Goal: Task Accomplishment & Management: Manage account settings

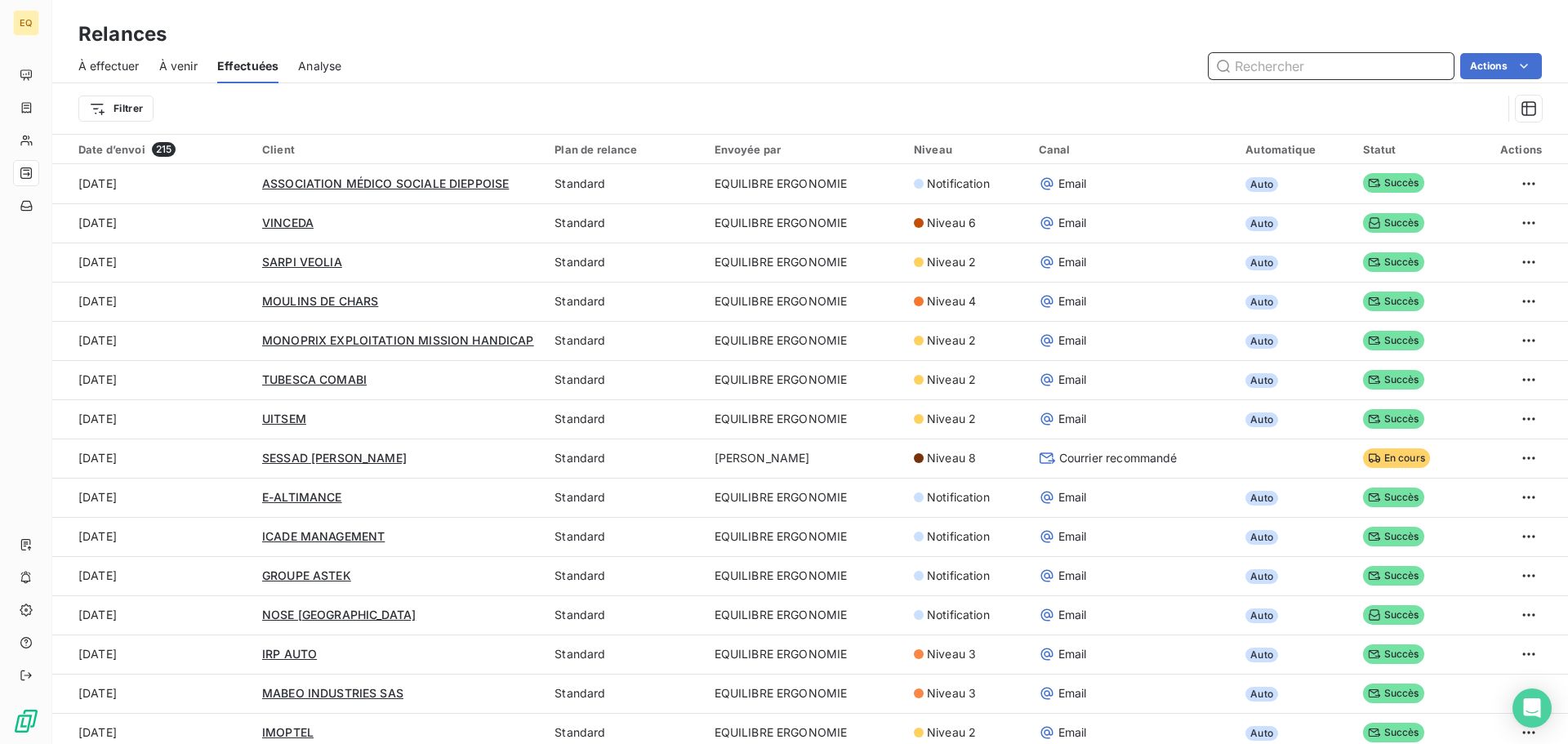
click at [1254, 70] on input "text" at bounding box center [1330, 66] width 245 height 27
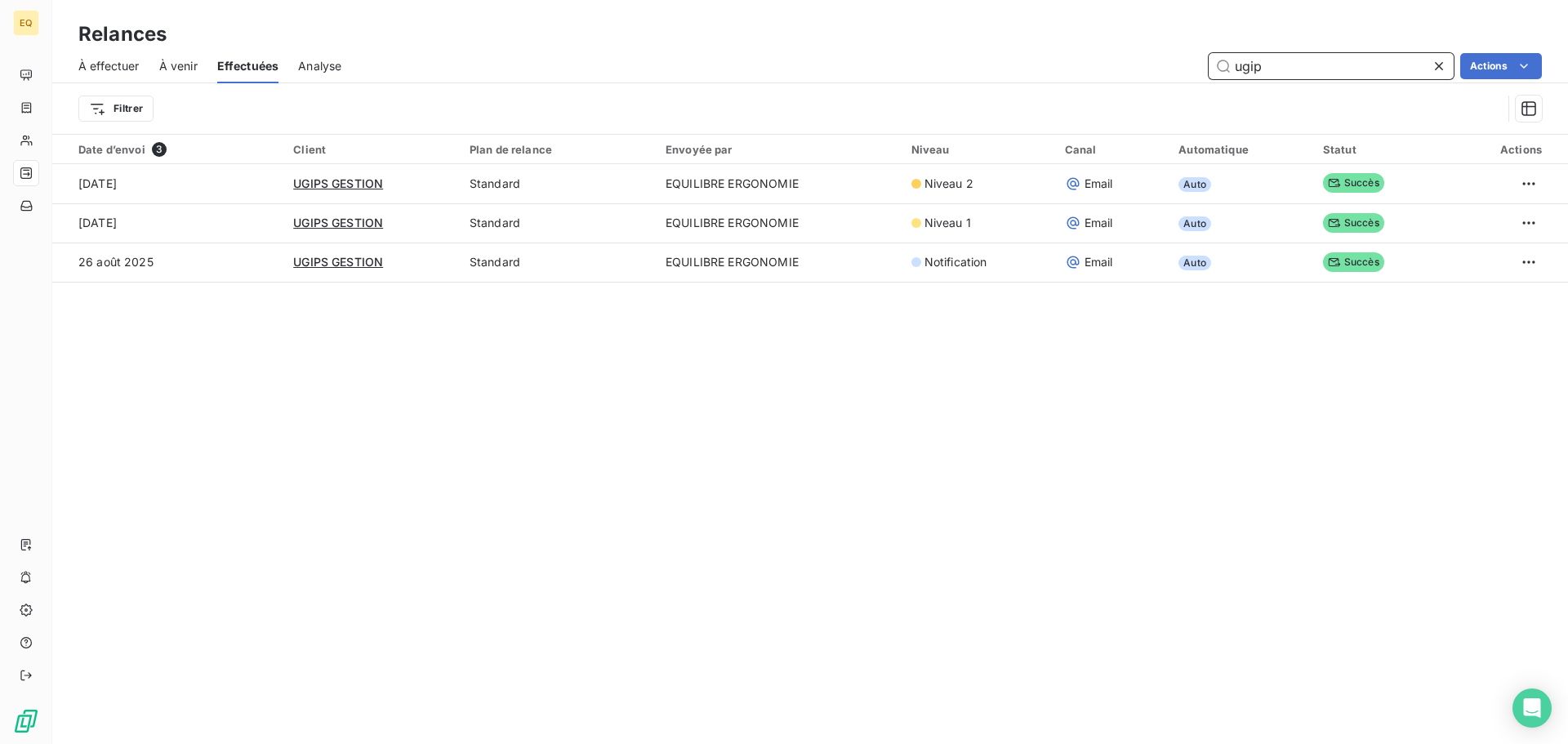
drag, startPoint x: 1270, startPoint y: 61, endPoint x: 1215, endPoint y: 83, distance: 59.2
click at [1180, 61] on div "ugip Actions" at bounding box center [951, 66] width 1181 height 27
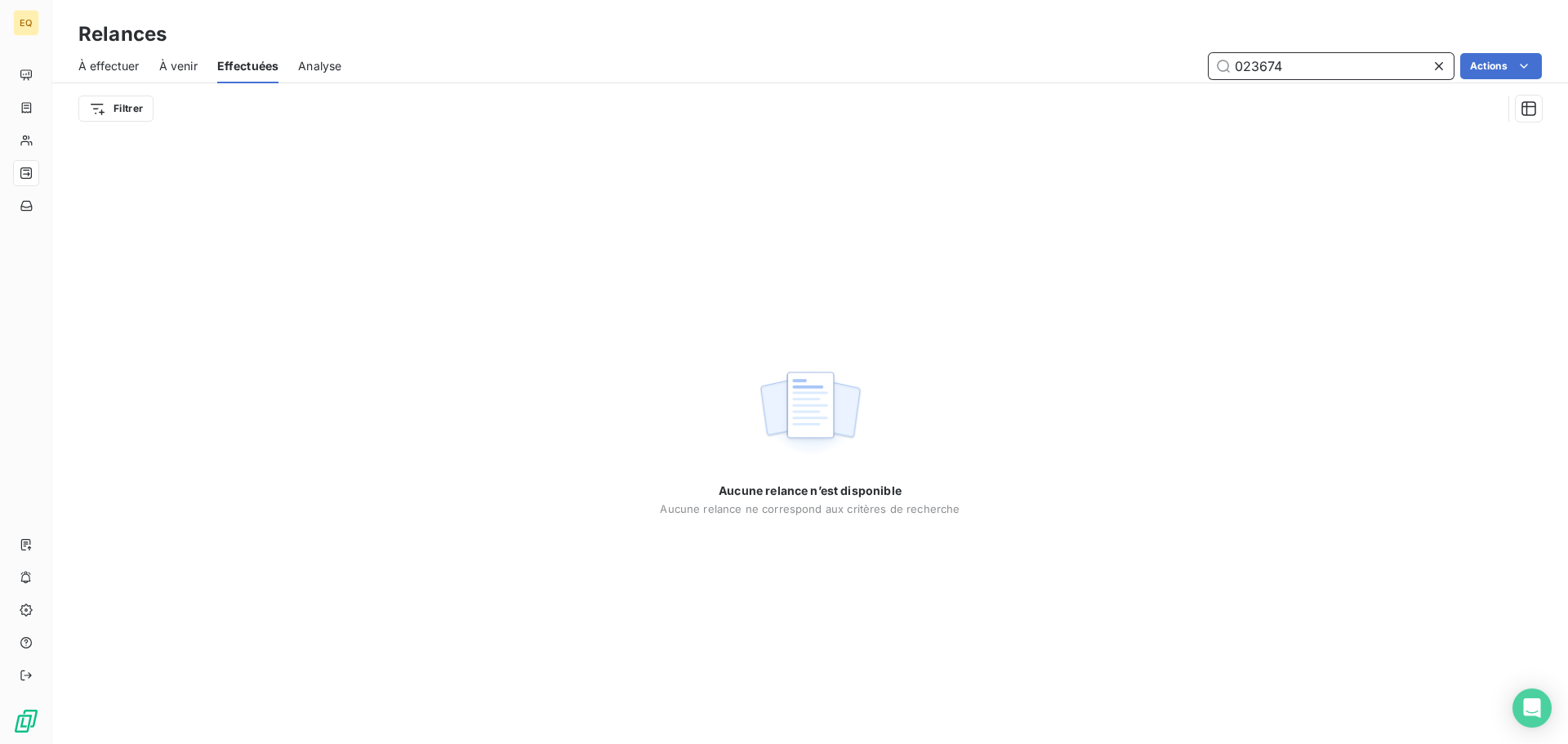
type input "023674"
drag, startPoint x: 1443, startPoint y: 65, endPoint x: 1323, endPoint y: 67, distance: 120.0
click at [1440, 68] on icon at bounding box center [1438, 66] width 17 height 17
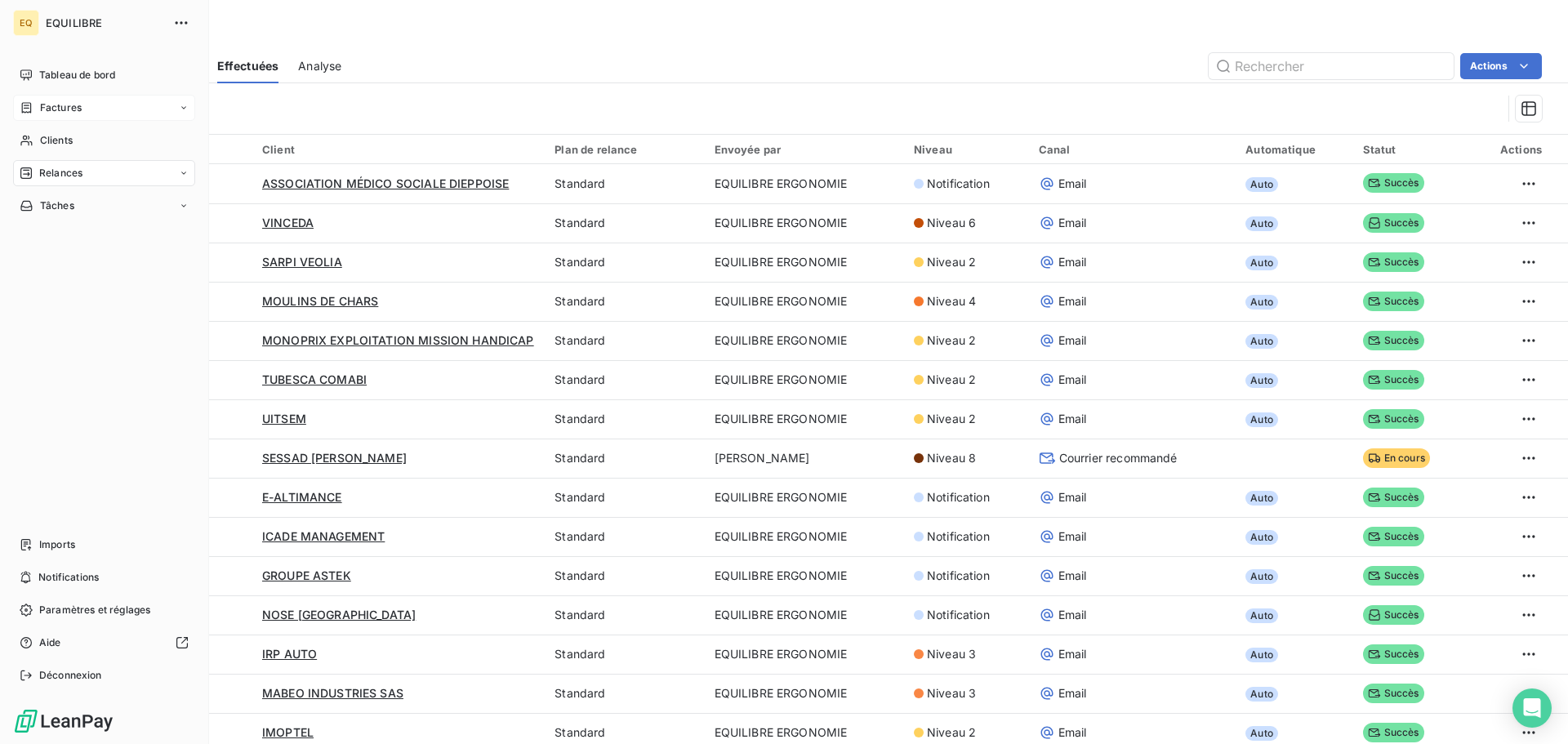
click at [56, 99] on div "Factures" at bounding box center [103, 107] width 182 height 27
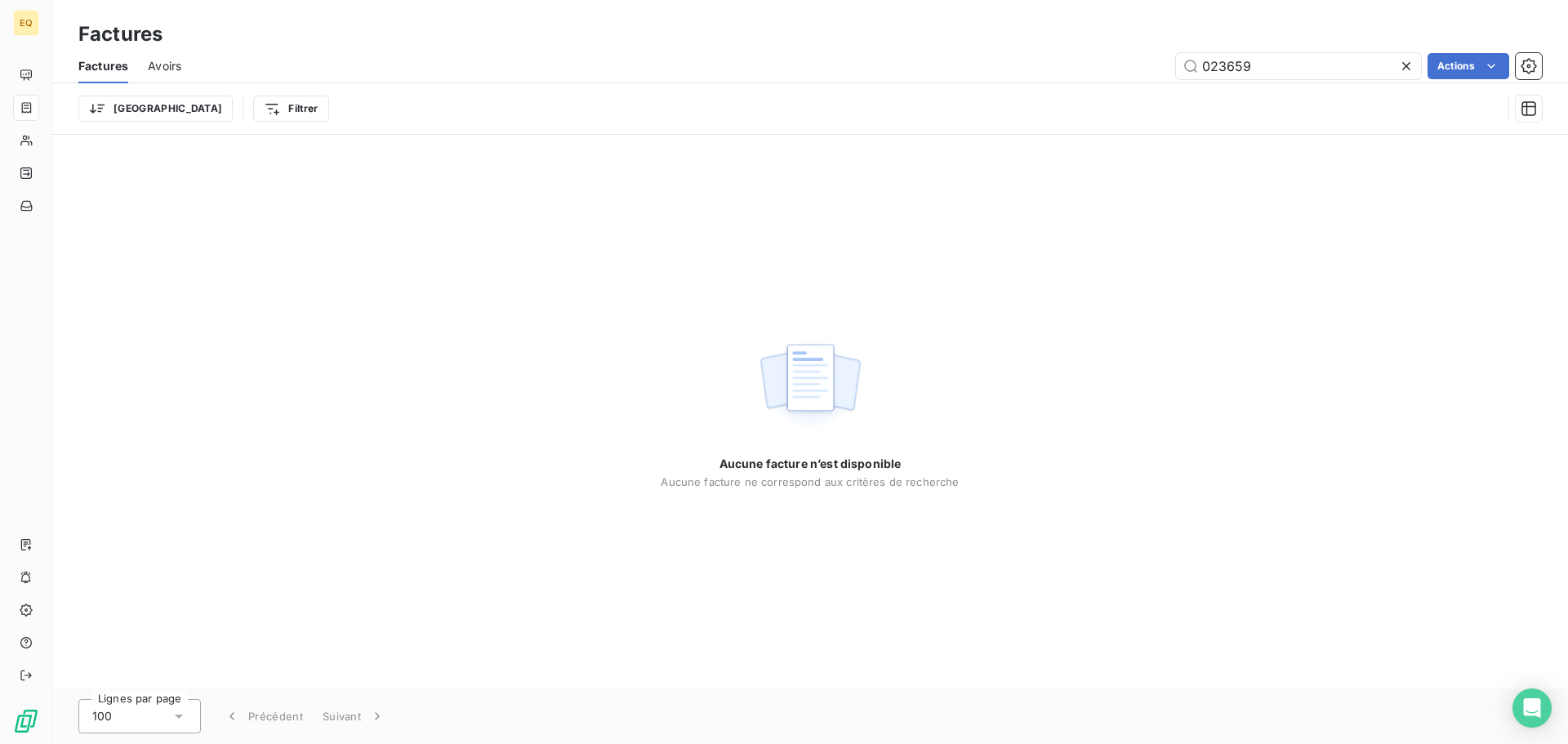
drag, startPoint x: 1219, startPoint y: 67, endPoint x: 1163, endPoint y: 70, distance: 56.1
click at [1140, 59] on div "023659 Actions" at bounding box center [870, 66] width 1341 height 27
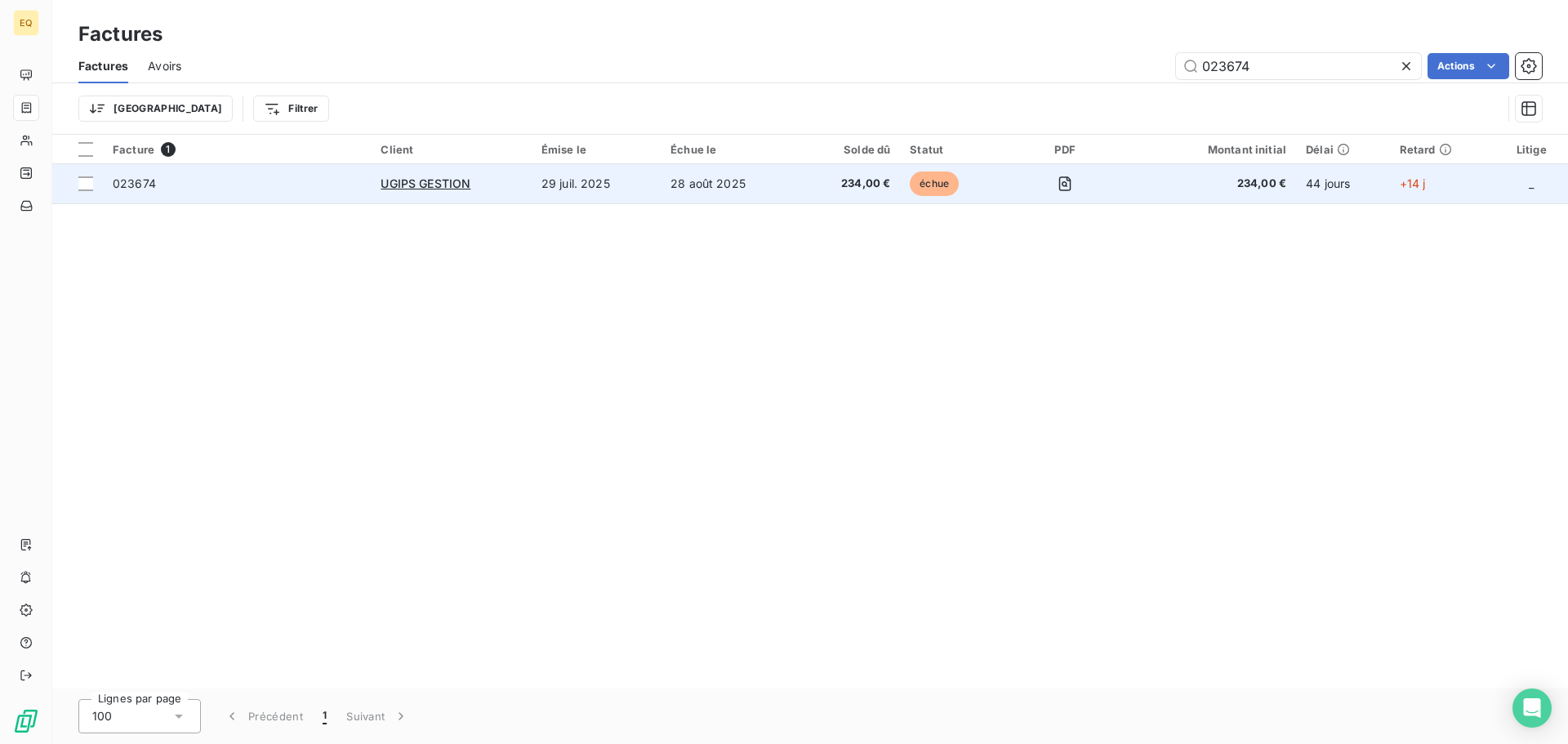
type input "023674"
click at [781, 187] on td "28 août 2025" at bounding box center [729, 184] width 139 height 39
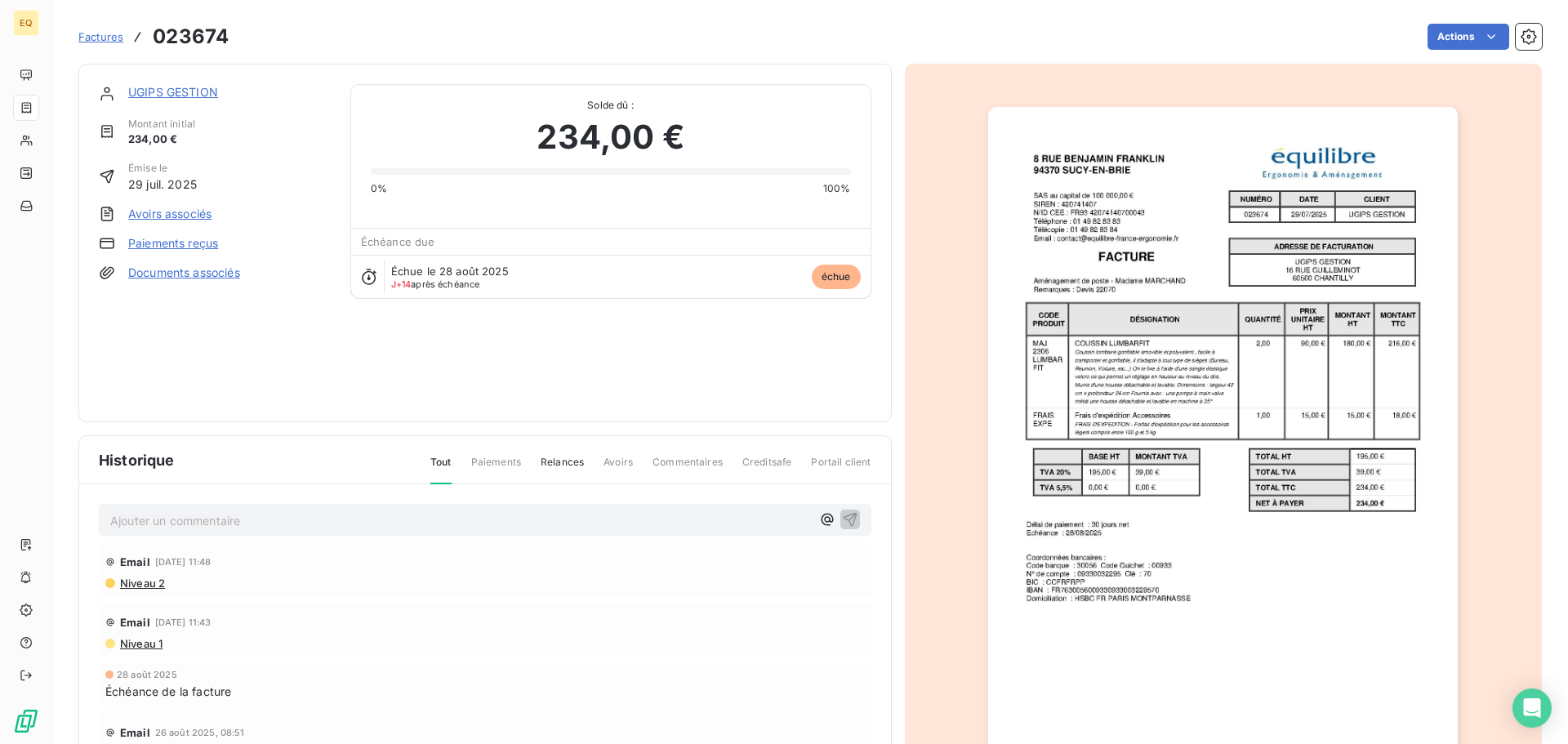
click at [168, 89] on link "UGIPS GESTION" at bounding box center [172, 91] width 89 height 14
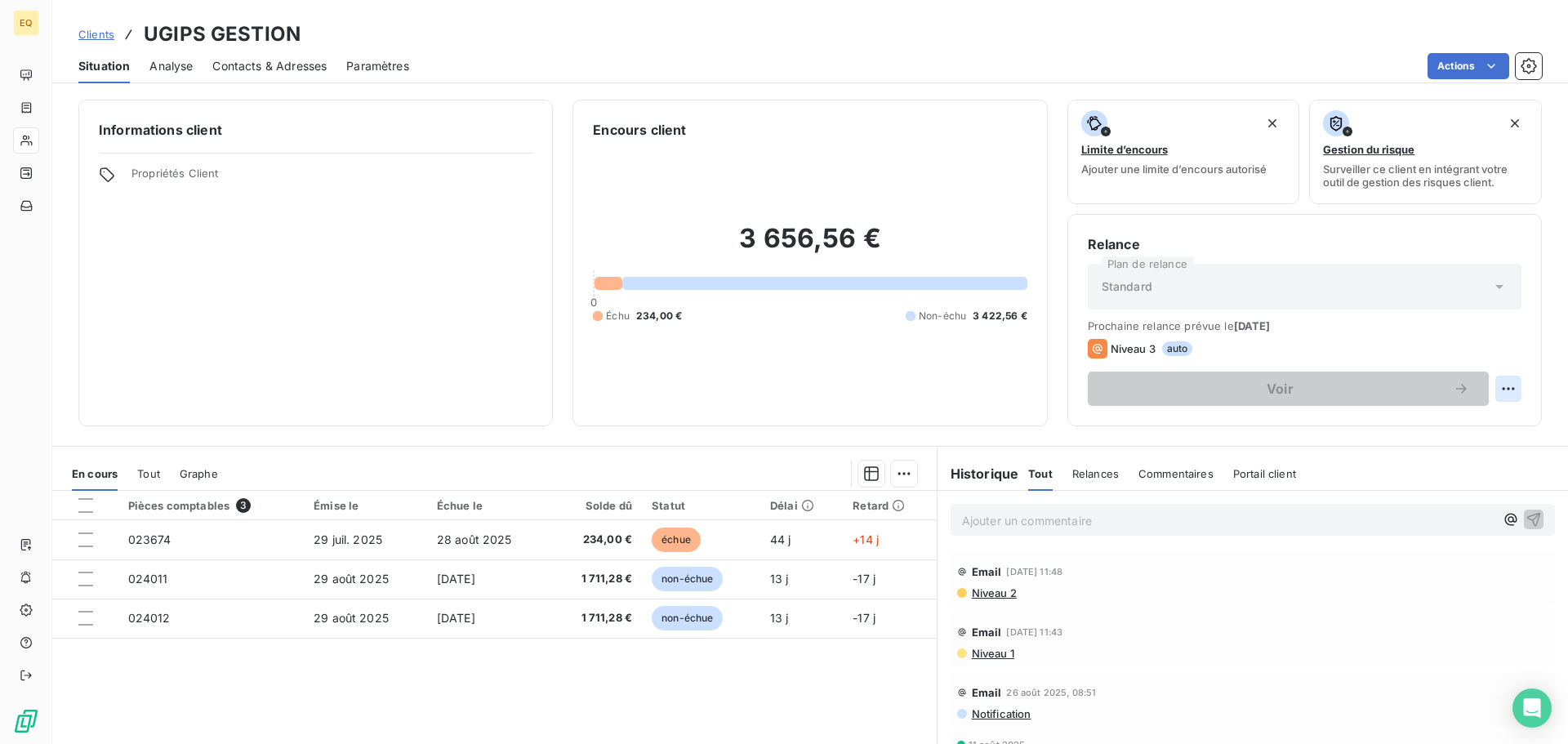
click at [1494, 385] on html "EQ Clients UGIPS GESTION Situation Analyse Contacts & Adresses Paramètres Actio…" at bounding box center [784, 372] width 1568 height 744
drag, startPoint x: 1406, startPoint y: 426, endPoint x: 1396, endPoint y: 427, distance: 10.0
click at [1402, 427] on div "Replanifier cette action" at bounding box center [1428, 425] width 146 height 27
select select "8"
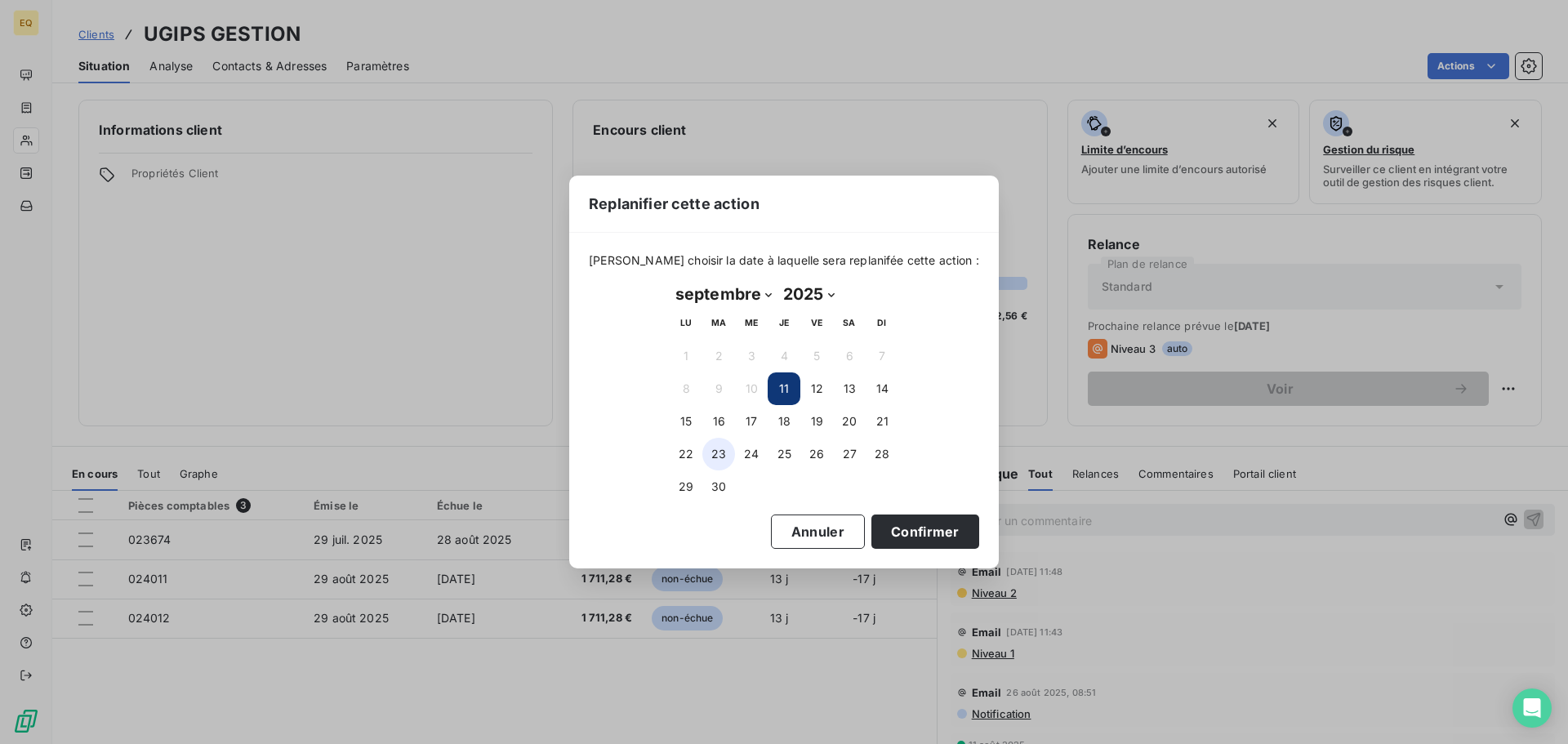
click at [715, 447] on button "23" at bounding box center [718, 453] width 32 height 32
click at [902, 528] on button "Confirmer" at bounding box center [925, 532] width 108 height 34
